Goal: Task Accomplishment & Management: Manage account settings

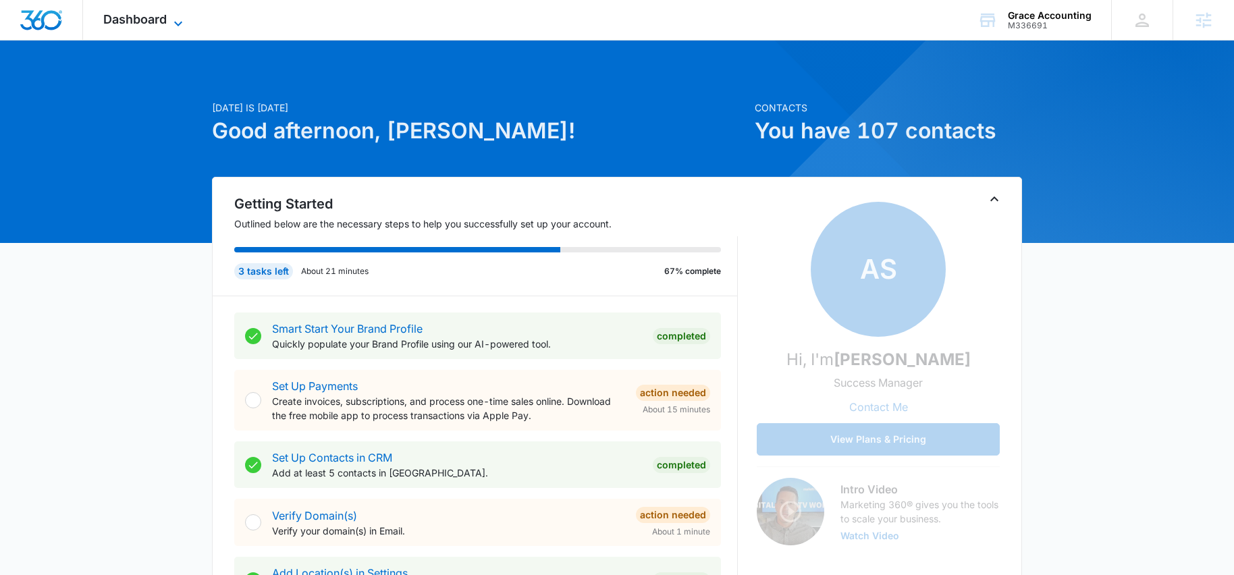
click at [165, 22] on span "Dashboard" at bounding box center [134, 19] width 63 height 14
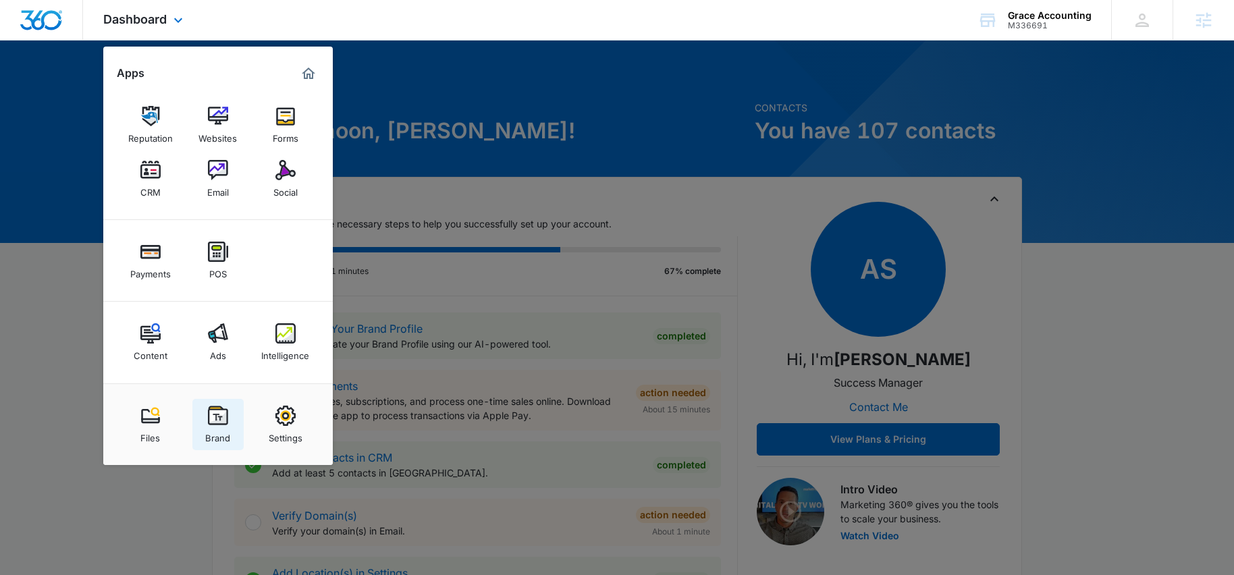
click at [211, 422] on img at bounding box center [218, 416] width 20 height 20
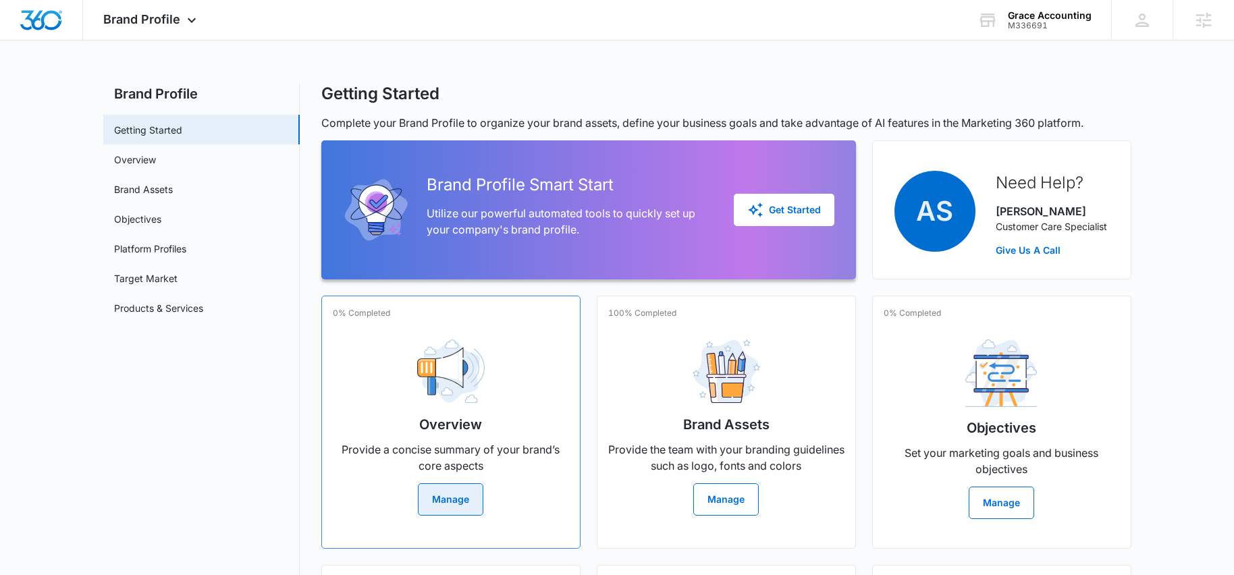
click at [435, 489] on button "Manage" at bounding box center [450, 499] width 65 height 32
click at [824, 206] on button "Get Started" at bounding box center [783, 210] width 101 height 32
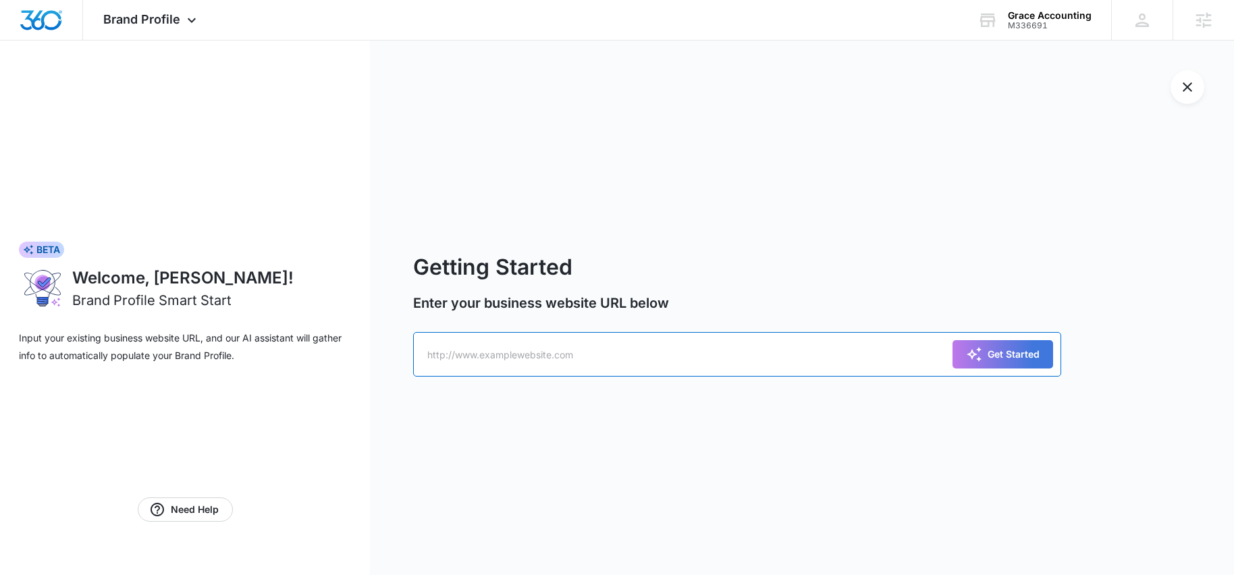
click at [781, 360] on input "text" at bounding box center [737, 354] width 648 height 45
paste input "https://m336691graceaccounting.mywebsites360.com/"
type input "https://m336691graceaccounting.mywebsites360.com/"
click at [984, 360] on div "Get Started" at bounding box center [1003, 354] width 74 height 16
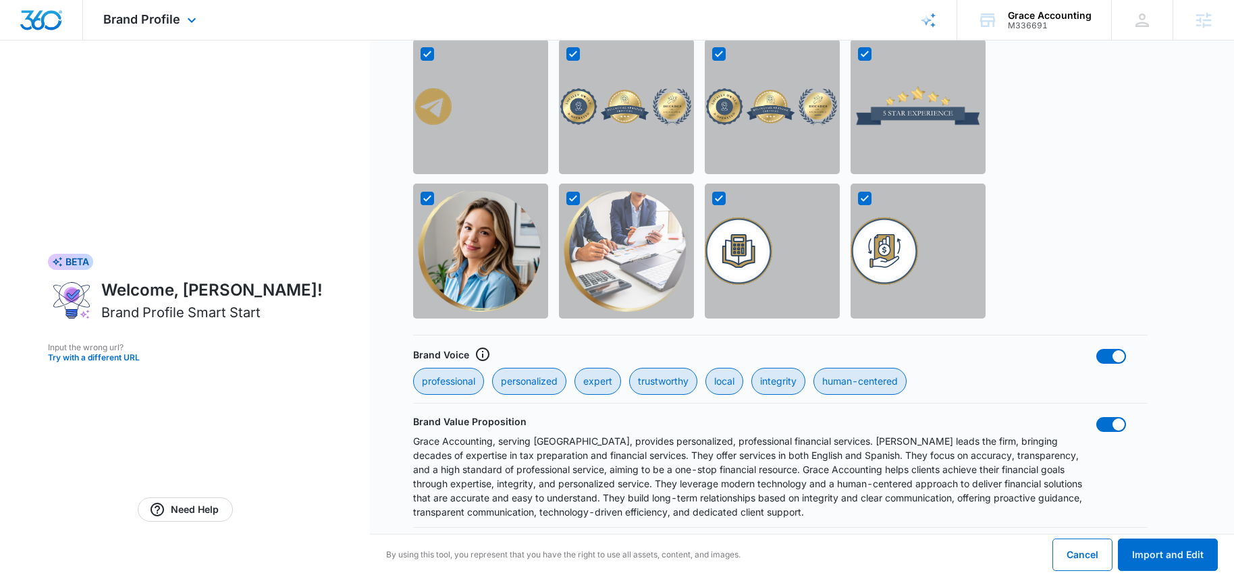
scroll to position [1234, 0]
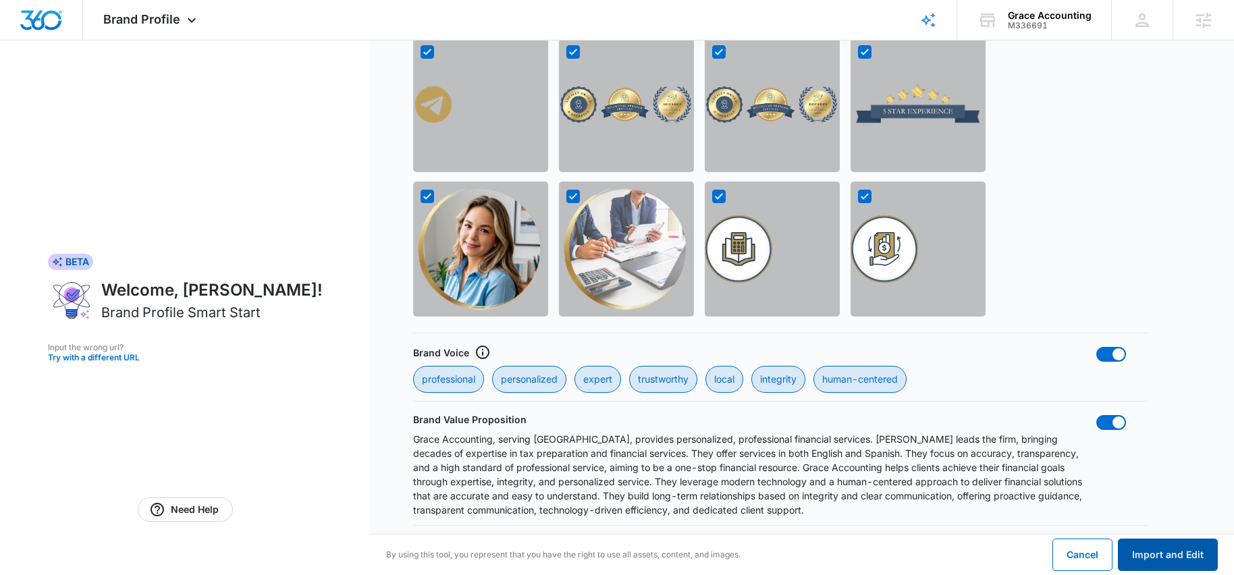
click at [1151, 561] on button "Import and Edit" at bounding box center [1167, 554] width 100 height 32
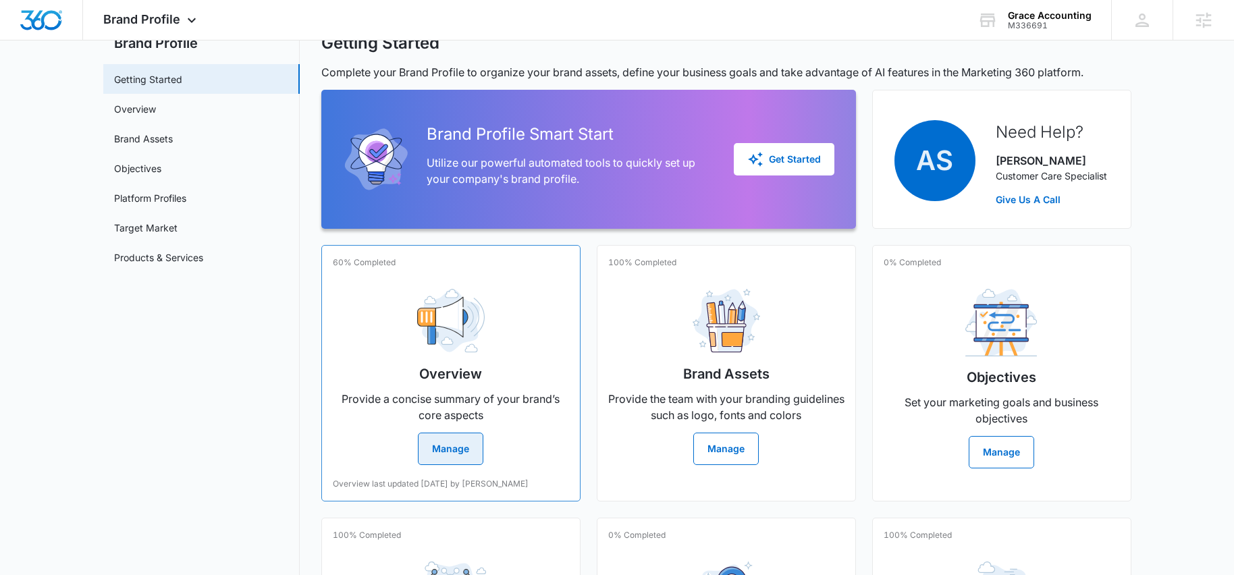
scroll to position [49, 0]
click at [492, 323] on div "Overview Provide a concise summary of your brand’s core aspects Manage" at bounding box center [451, 372] width 236 height 187
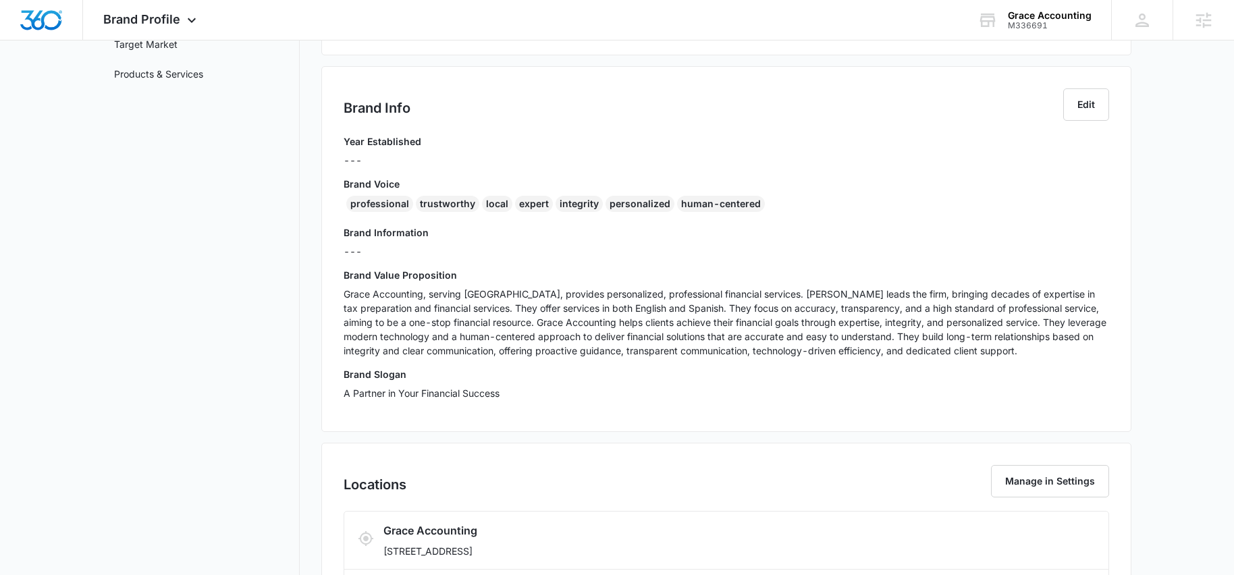
scroll to position [267, 0]
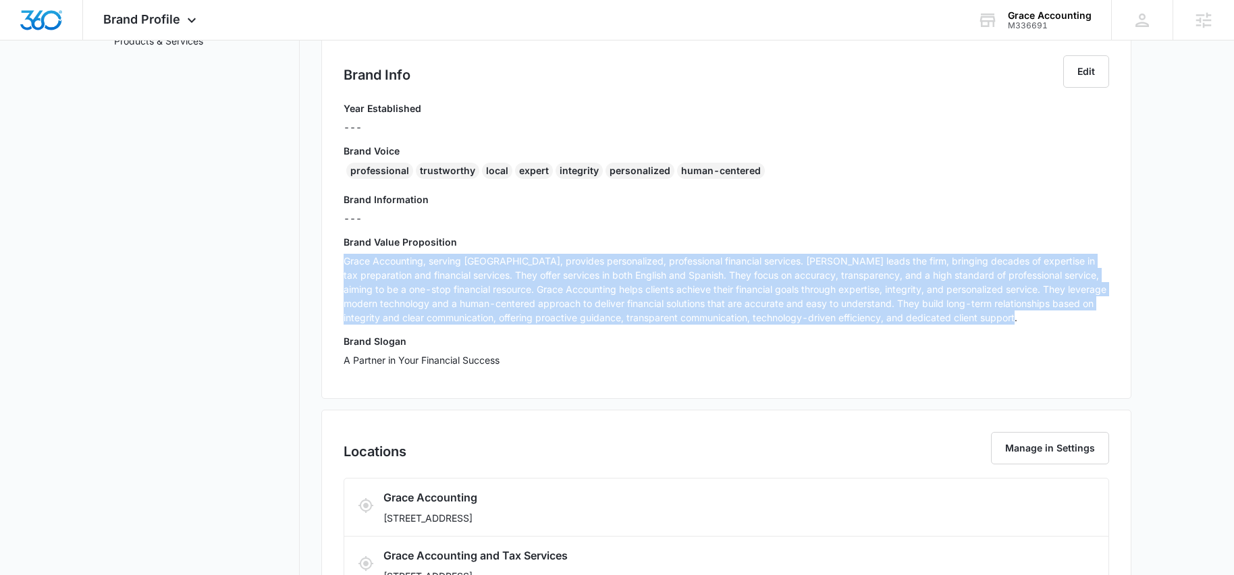
drag, startPoint x: 1070, startPoint y: 321, endPoint x: 329, endPoint y: 255, distance: 743.9
click at [329, 255] on div "Brand Info Edit Year Established --- Brand Voice professional trustworthy local…" at bounding box center [726, 216] width 810 height 366
copy p "Grace Accounting, serving Palm Beach County, provides personalized, professiona…"
